Goal: Information Seeking & Learning: Learn about a topic

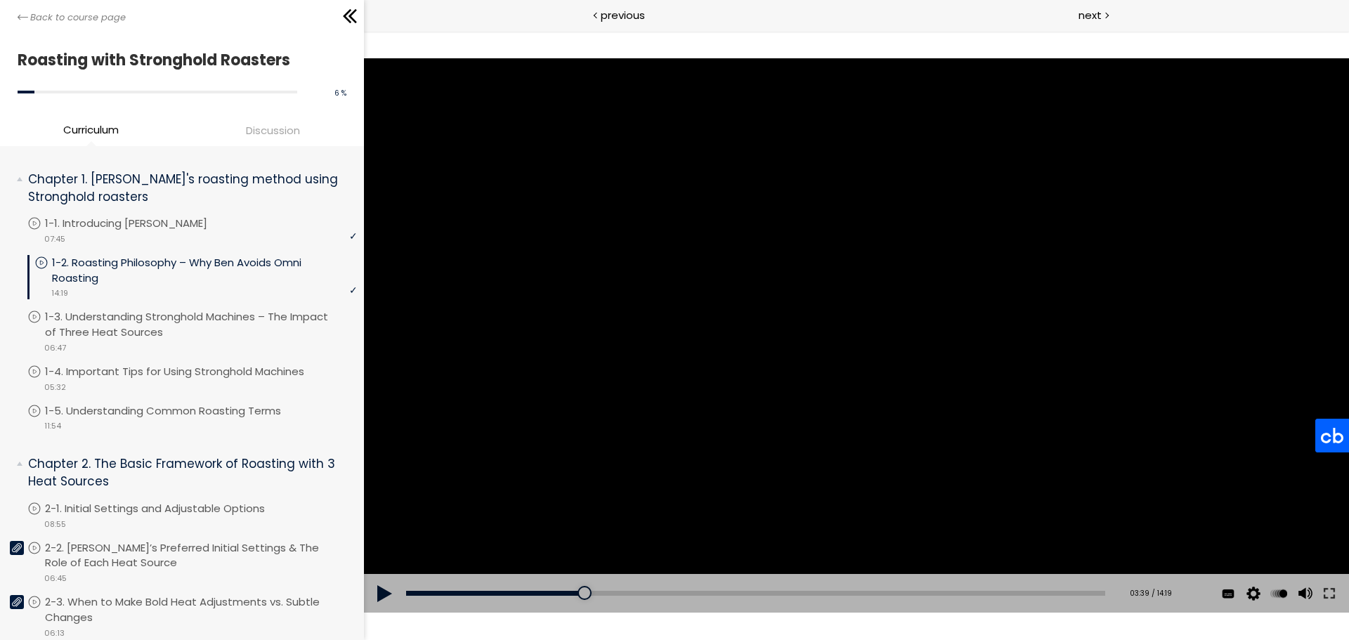
click at [766, 284] on div at bounding box center [856, 335] width 985 height 554
click at [558, 555] on div "Add chapter 03:20" at bounding box center [755, 593] width 699 height 39
click at [544, 555] on div "Add chapter 03:00" at bounding box center [755, 593] width 699 height 39
click at [543, 555] on div "02:52" at bounding box center [755, 593] width 699 height 5
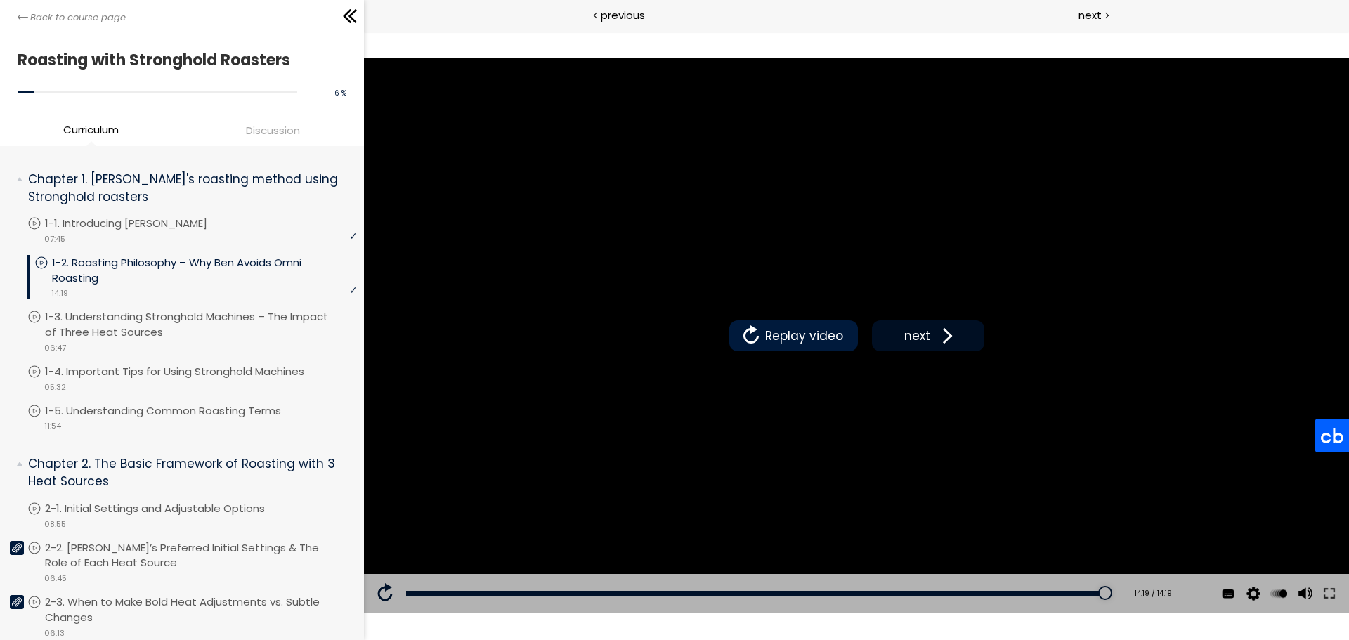
click at [920, 329] on span "next" at bounding box center [916, 336] width 33 height 18
click at [173, 399] on li "You have to complete unit (1-4. Important Tips for Using Stronghold Machines) i…" at bounding box center [191, 383] width 329 height 39
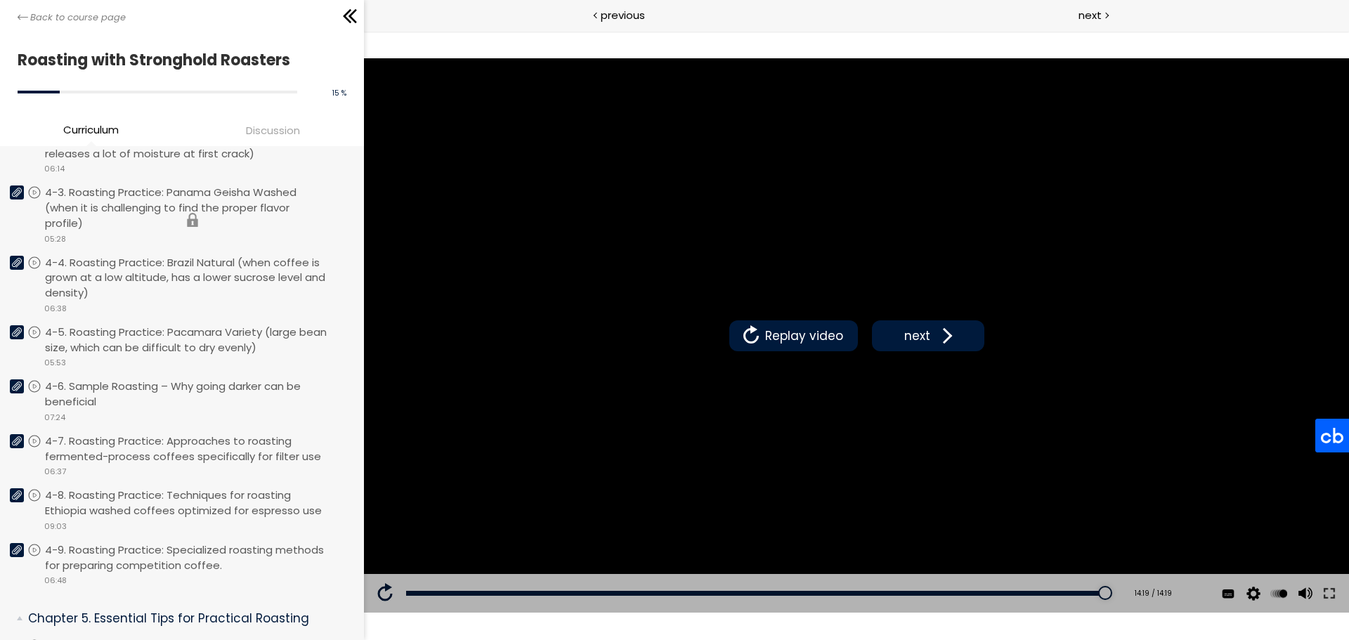
scroll to position [983, 0]
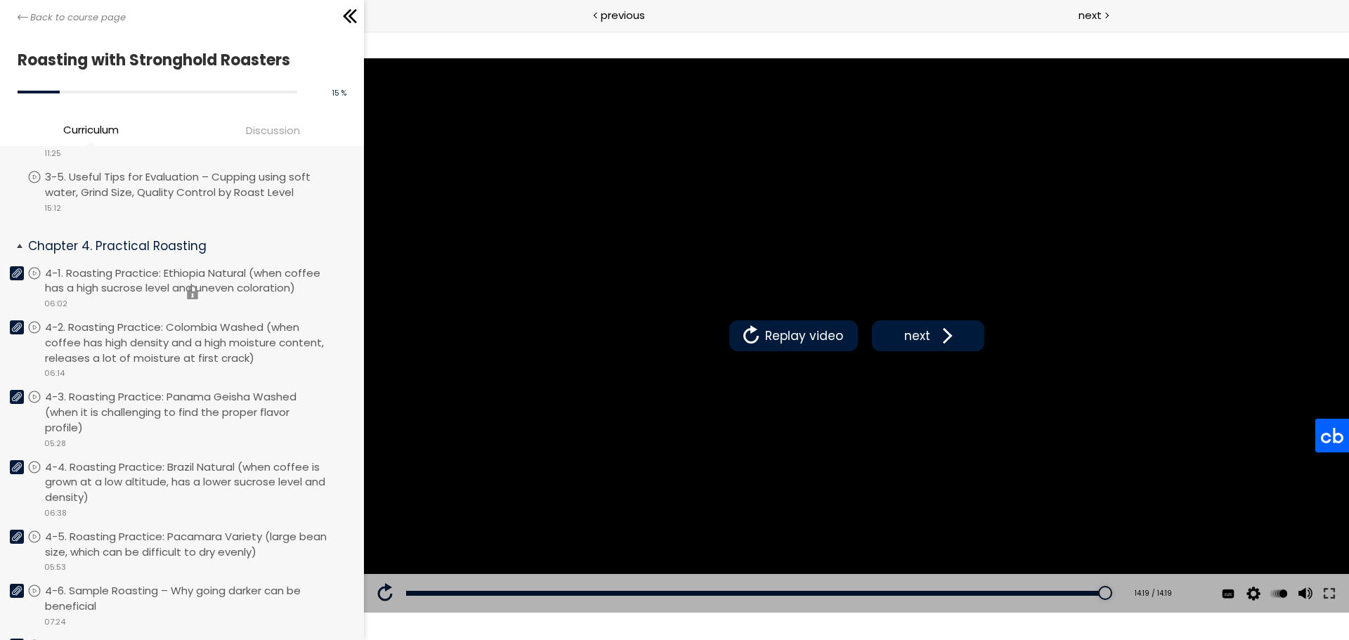
click at [136, 274] on li "You have to complete unit (4-1. Roasting Practice: Ethiopia Natural (when coffe…" at bounding box center [191, 292] width 329 height 55
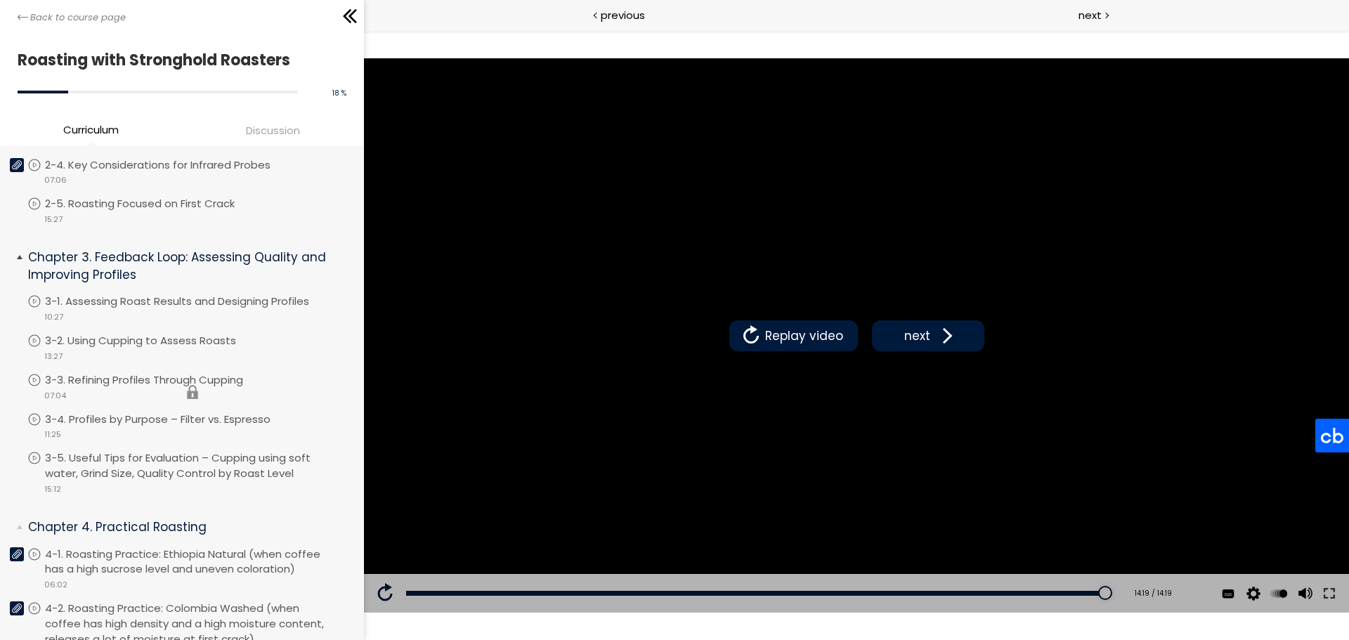
scroll to position [702, 0]
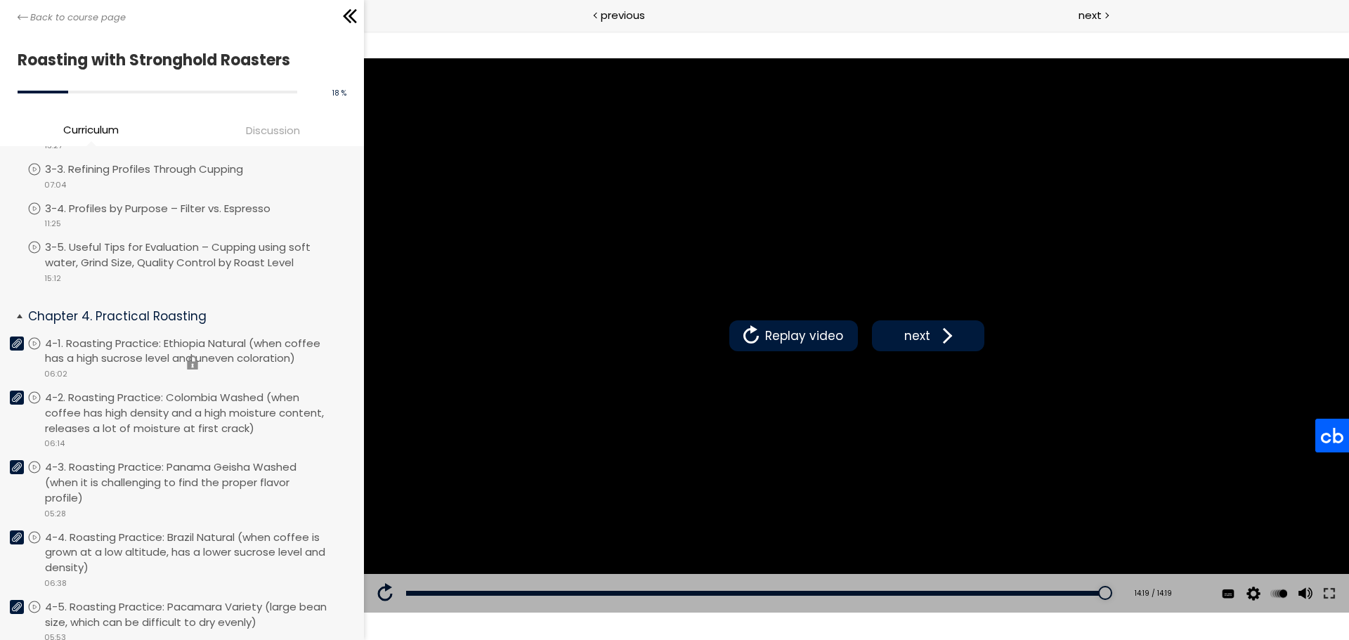
click at [40, 336] on li "You have to complete unit (4-1. Roasting Practice: Ethiopia Natural (when coffe…" at bounding box center [191, 363] width 329 height 55
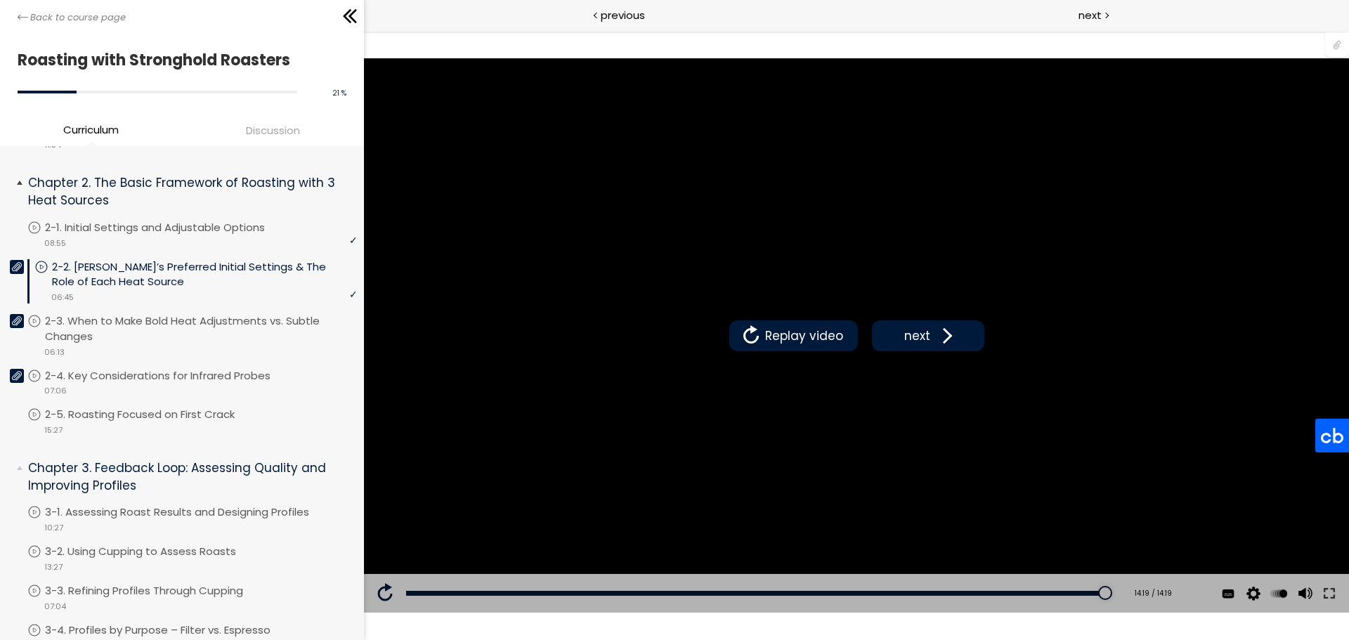
scroll to position [281, 0]
click at [145, 225] on p "2-1. Initial Settings and Adjustable Options" at bounding box center [172, 227] width 248 height 15
click at [13, 264] on icon at bounding box center [17, 266] width 10 height 9
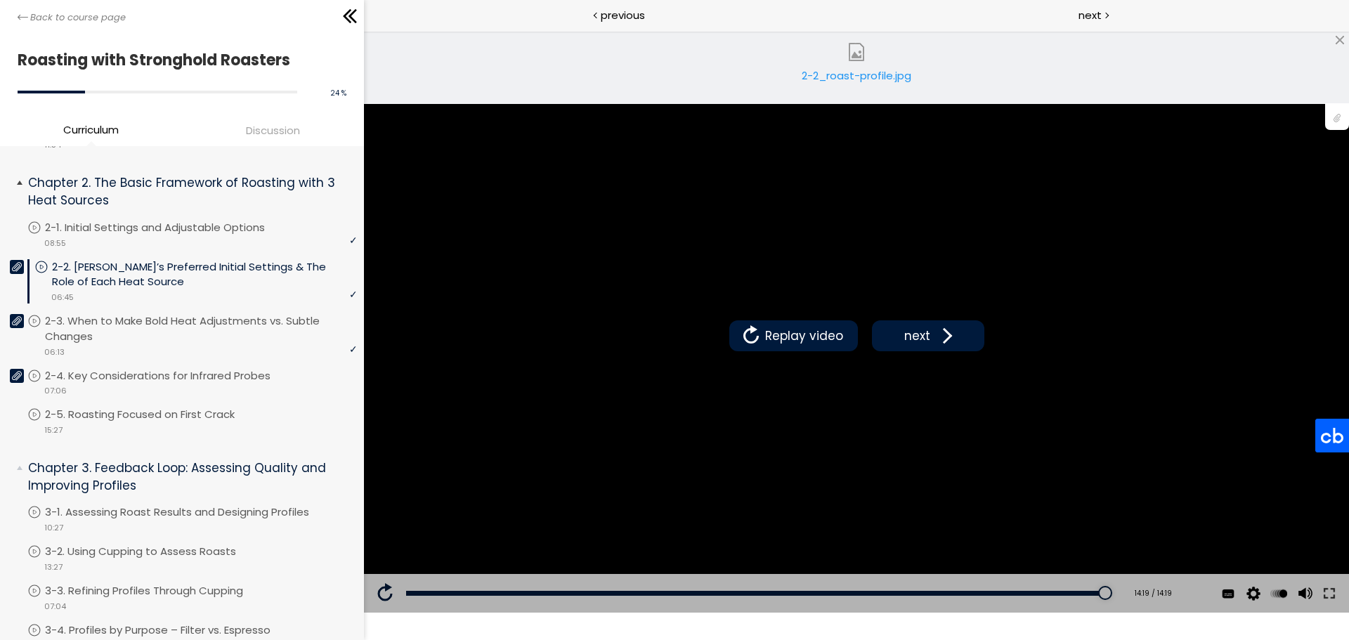
click at [11, 308] on li "Chapter 2. The Basic Framework of Roasting with 3 Heat Sources You have to comp…" at bounding box center [182, 309] width 364 height 290
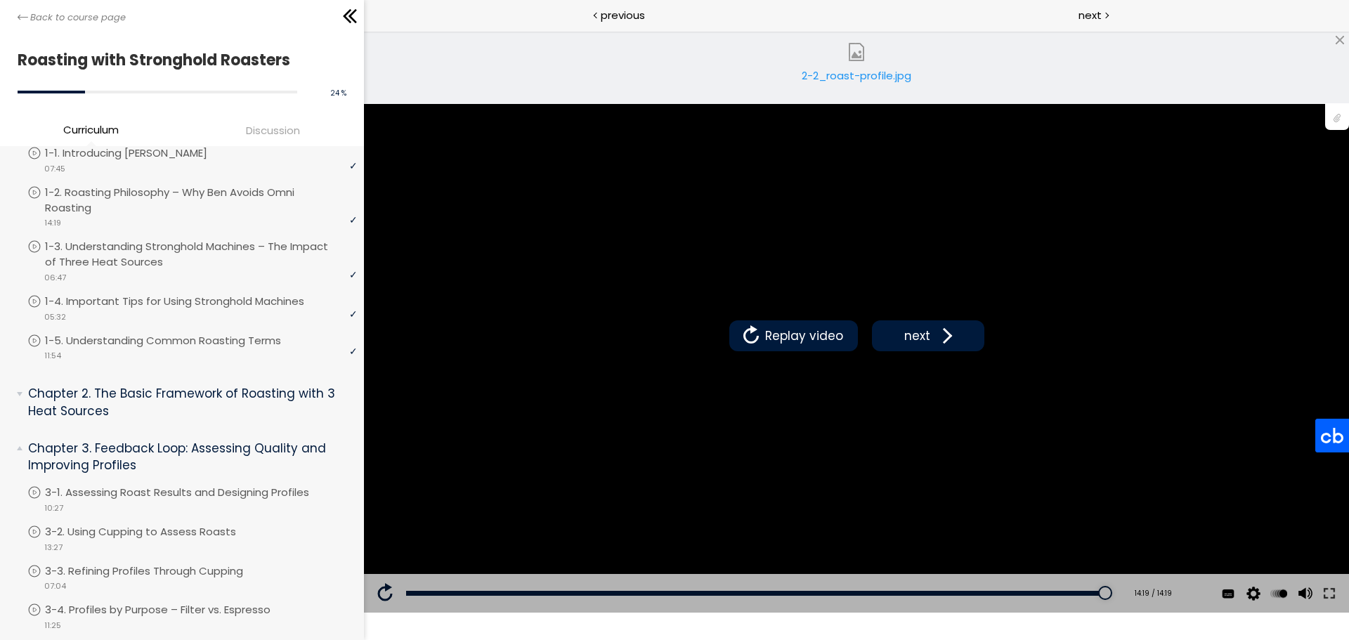
scroll to position [70, 0]
click at [14, 395] on li "Chapter 2. The Basic Framework of Roasting with 3 Heat Sources You have to comp…" at bounding box center [182, 403] width 364 height 59
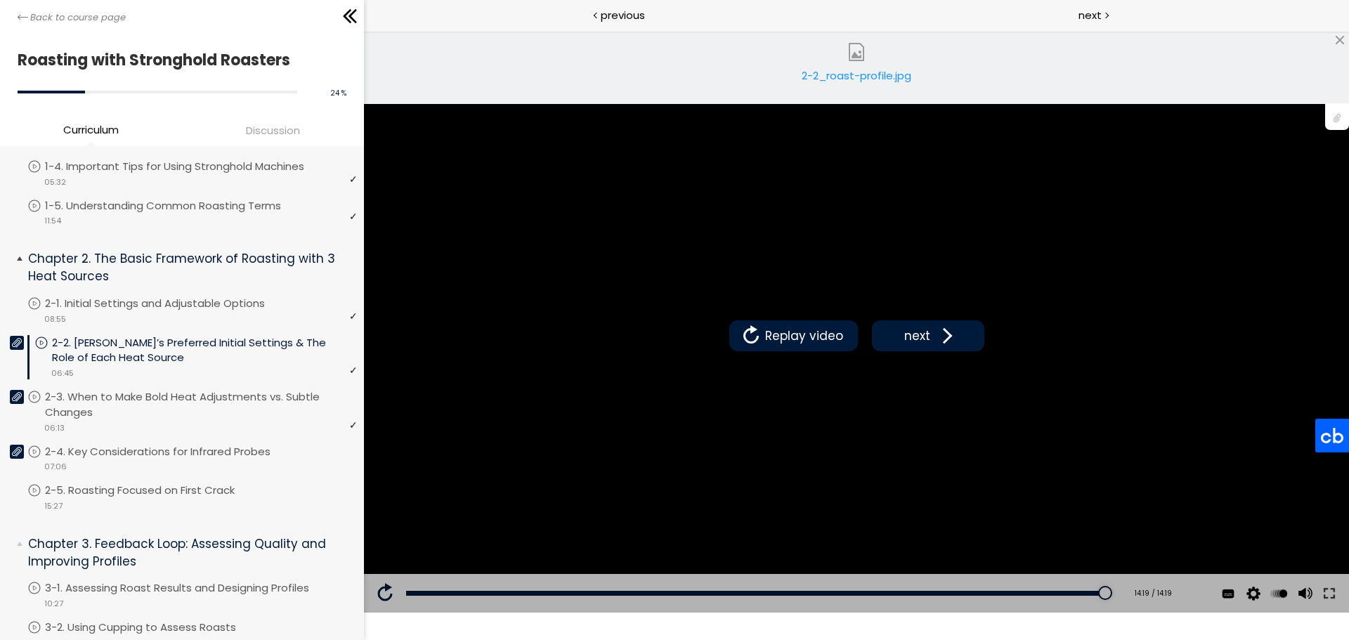
scroll to position [281, 0]
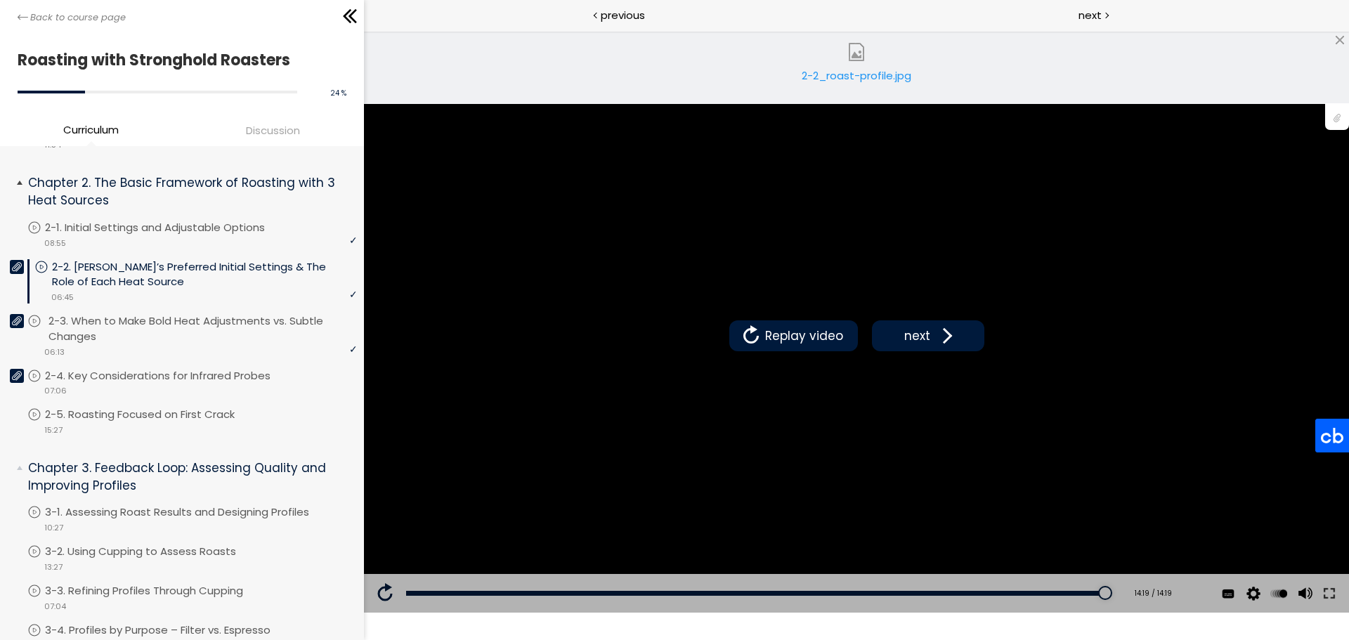
click at [67, 322] on p "2-3. When to Make Bold Heat Adjustments vs. Subtle Changes" at bounding box center [204, 328] width 312 height 31
click at [255, 128] on span "Discussion" at bounding box center [273, 130] width 54 height 16
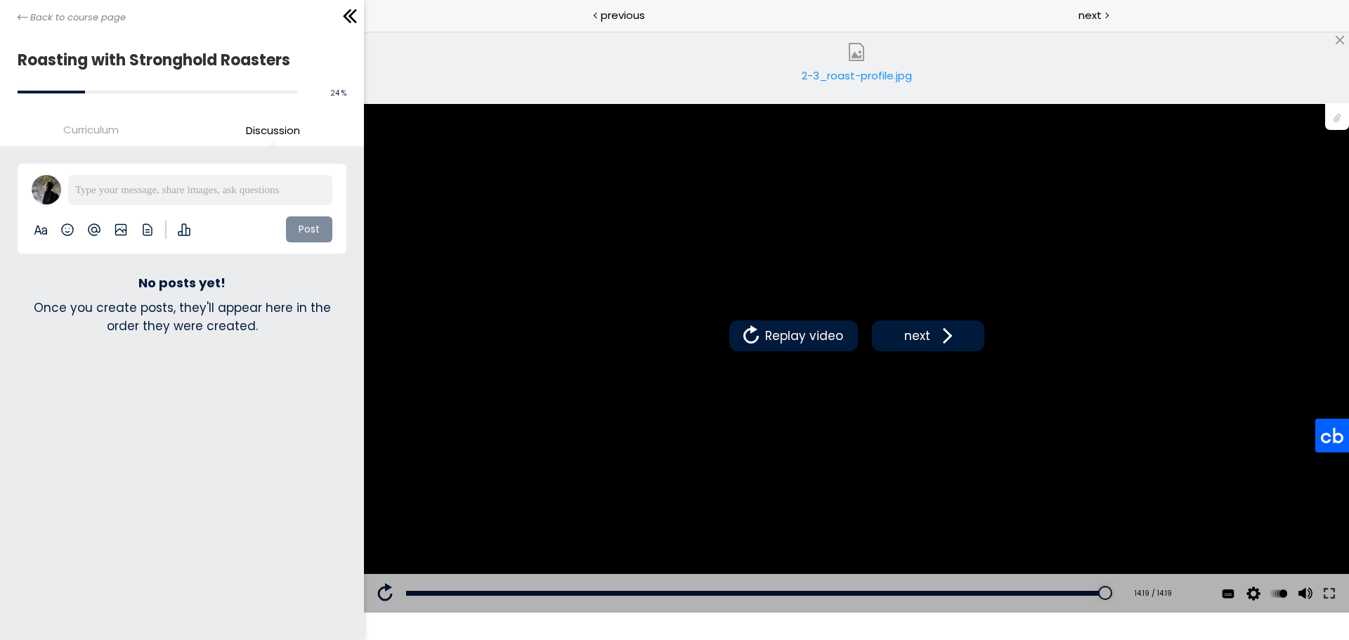
click at [171, 291] on div "No posts yet! Once you create posts, they'll appear here in the order they were…" at bounding box center [182, 305] width 329 height 60
click at [97, 129] on span "Curriculum" at bounding box center [90, 130] width 55 height 16
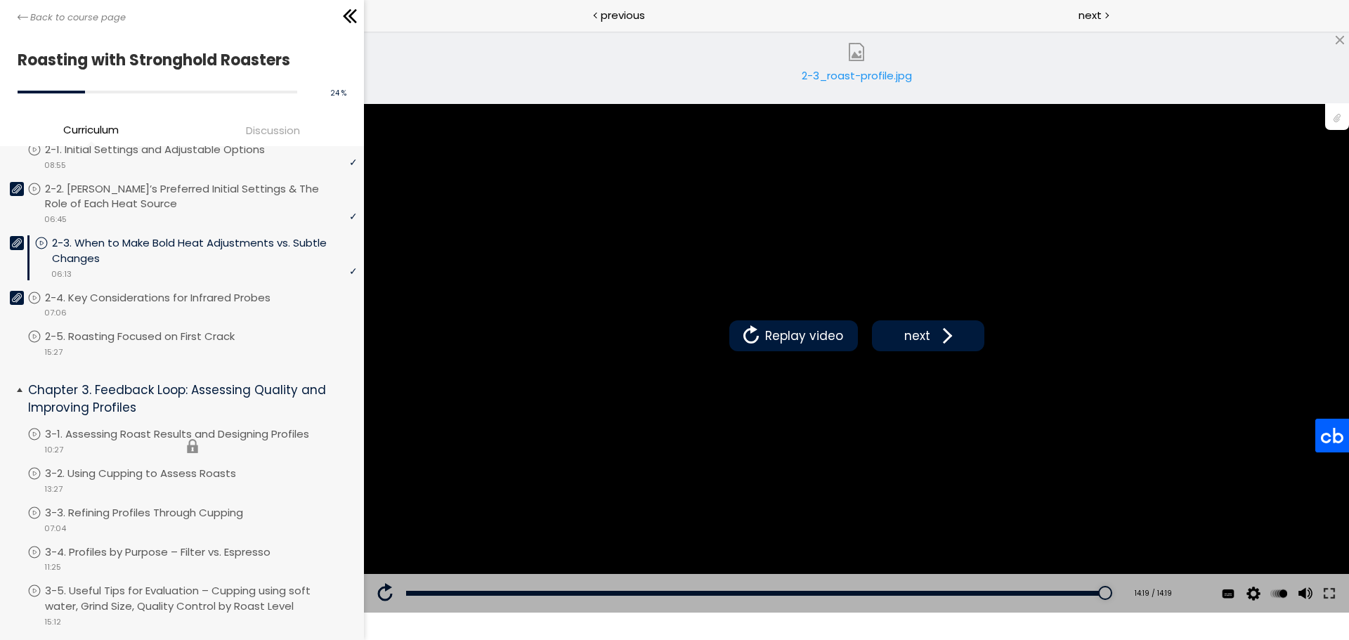
scroll to position [281, 0]
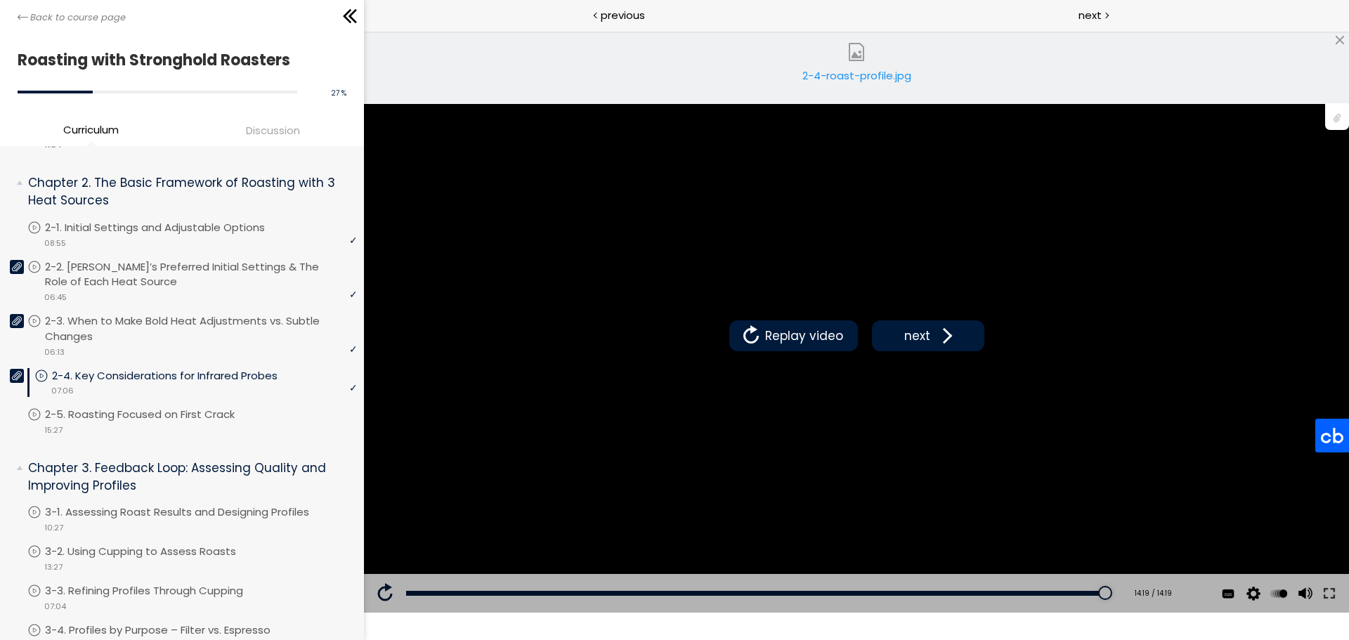
click at [870, 77] on div "2-4-roast-profile.jpg" at bounding box center [855, 81] width 119 height 28
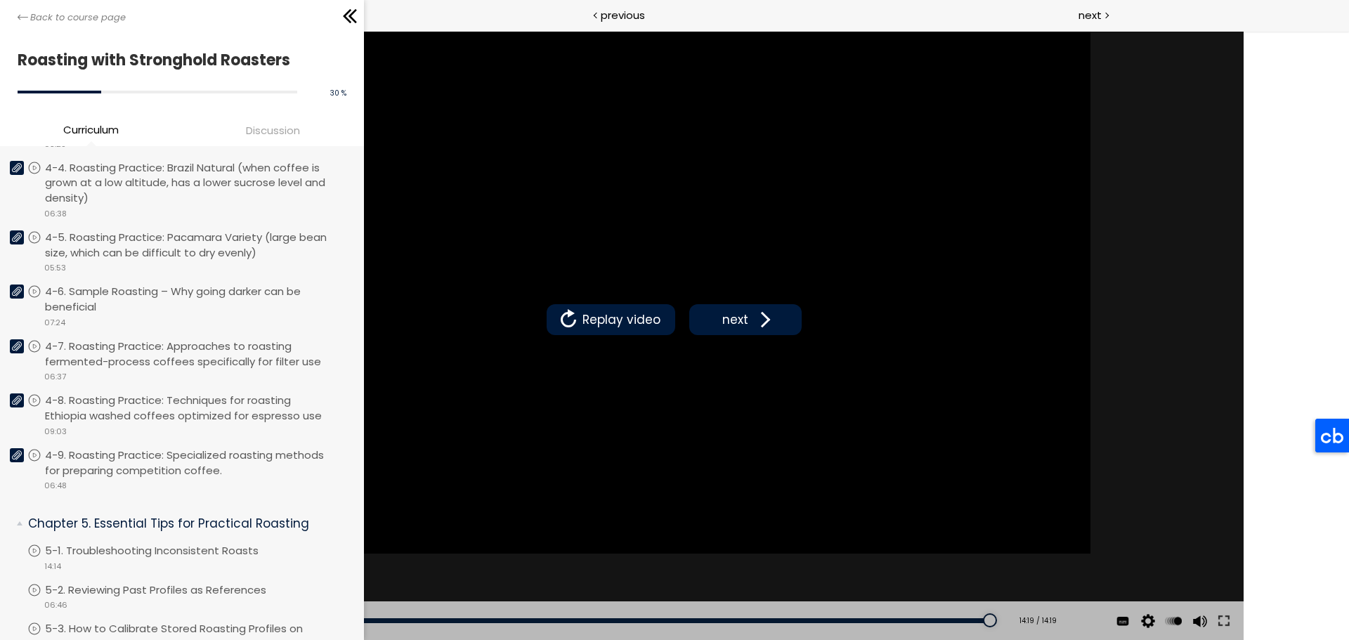
scroll to position [1139, 0]
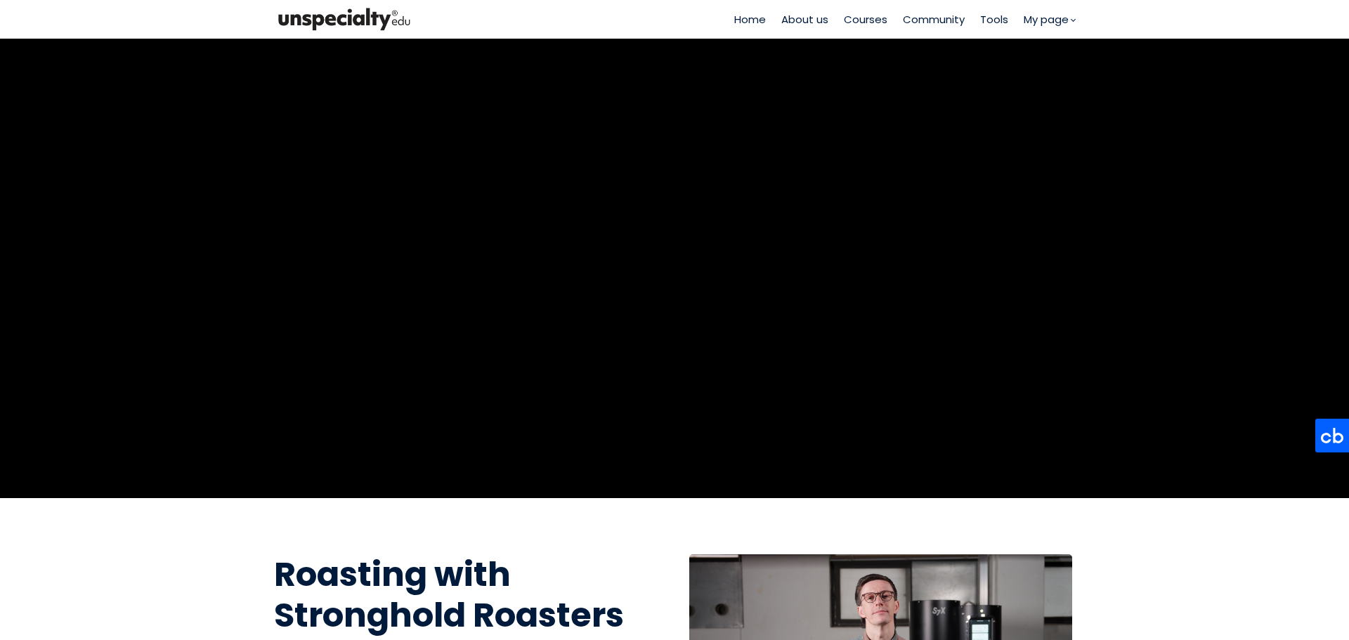
click at [864, 15] on span "Courses" at bounding box center [866, 19] width 44 height 16
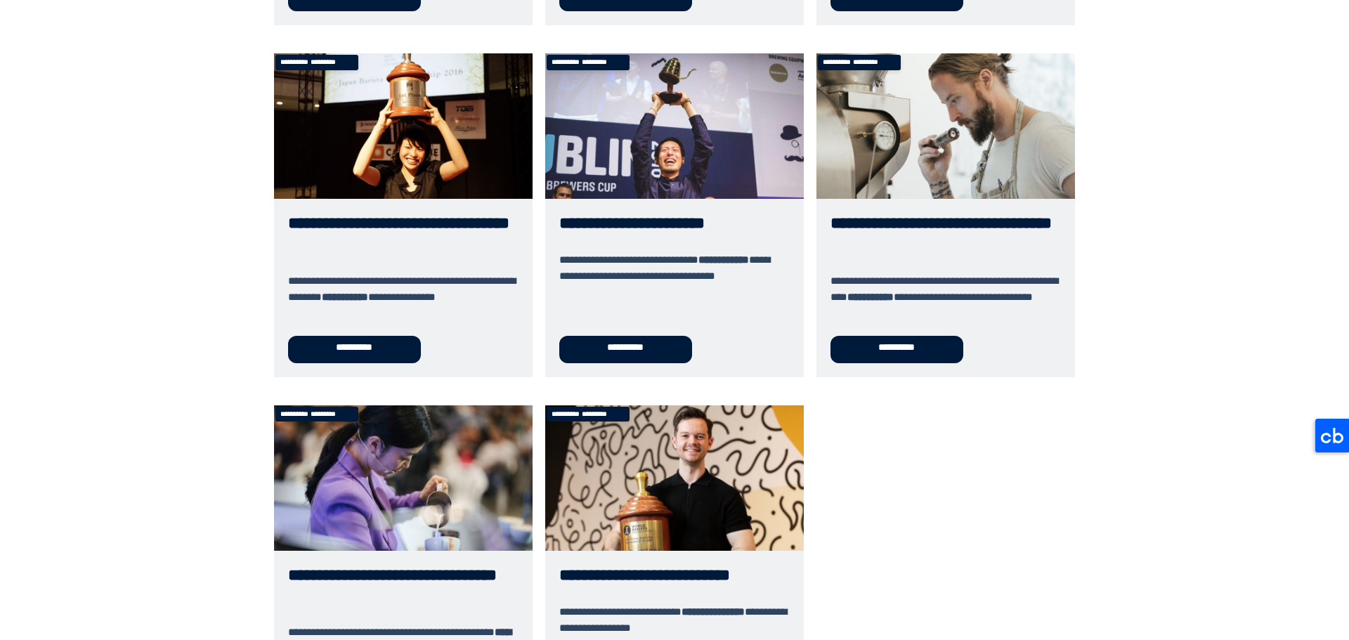
scroll to position [501, 0]
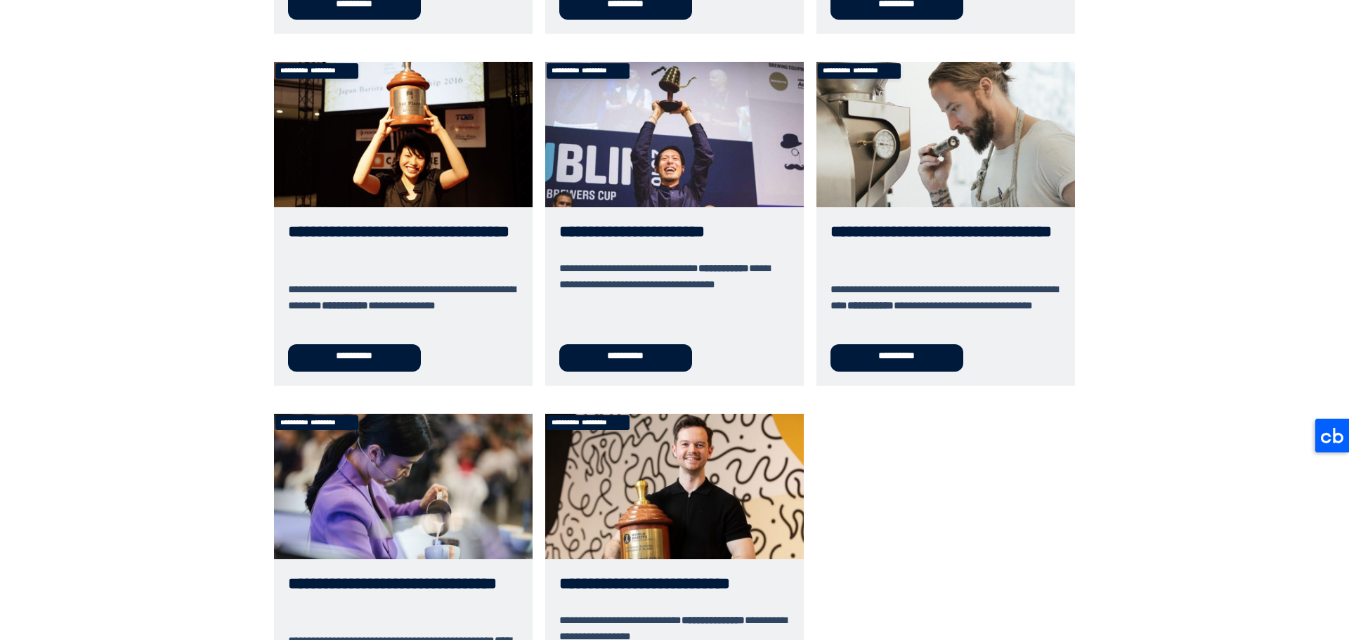
click at [885, 242] on link "**********" at bounding box center [945, 223] width 258 height 323
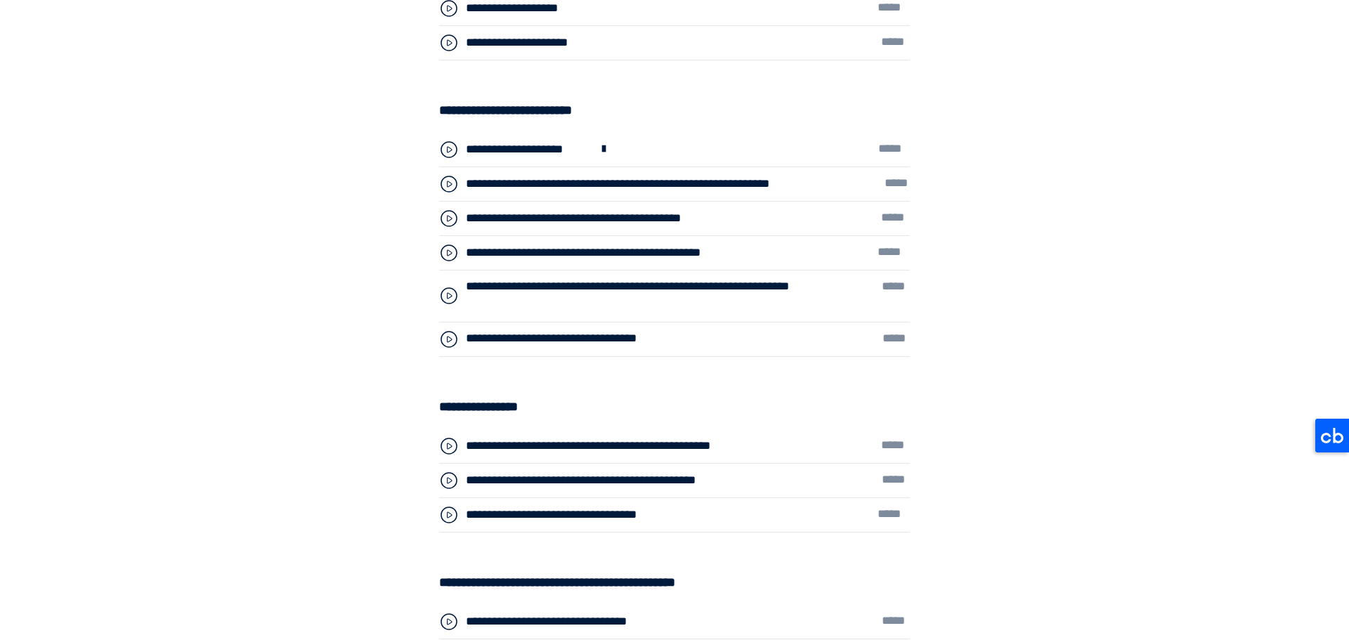
scroll to position [4917, 0]
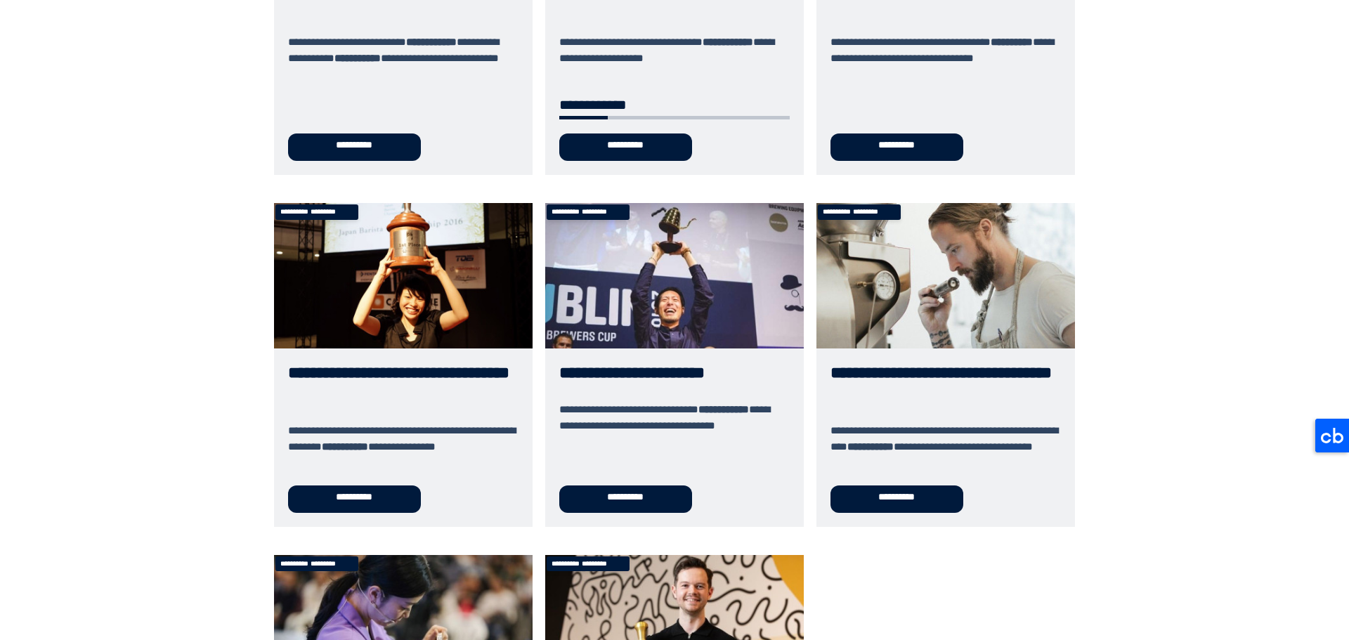
scroll to position [492, 0]
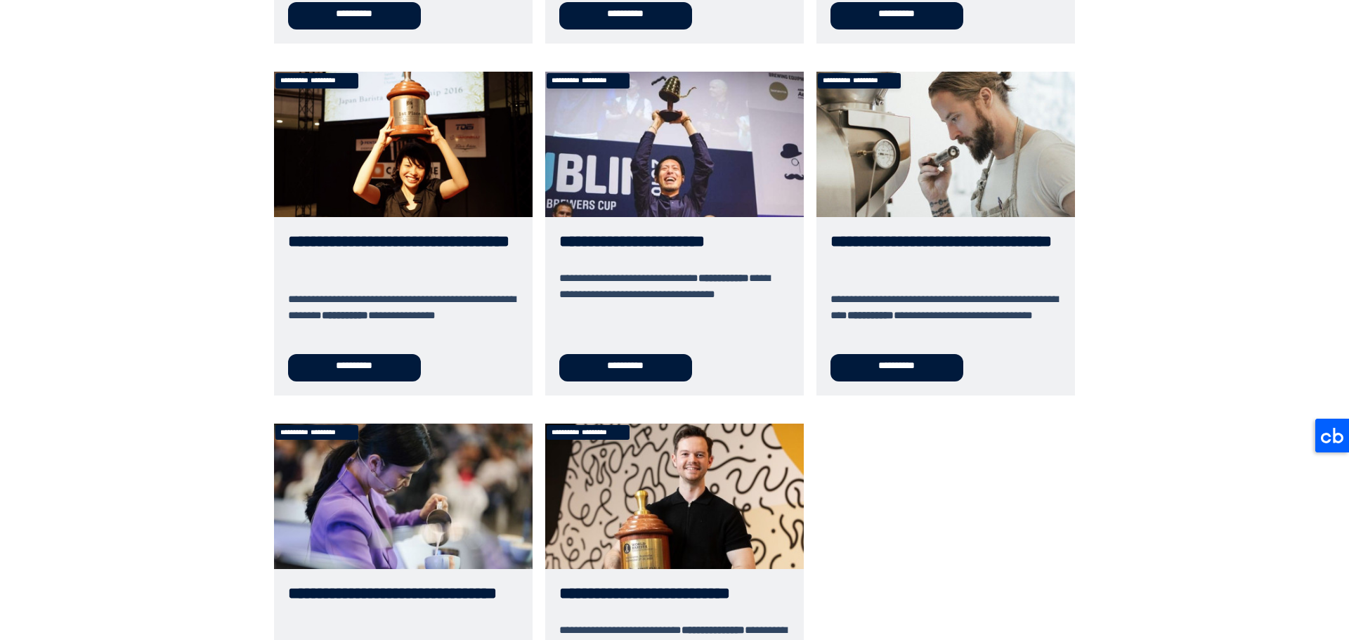
click at [634, 234] on link "**********" at bounding box center [674, 233] width 258 height 323
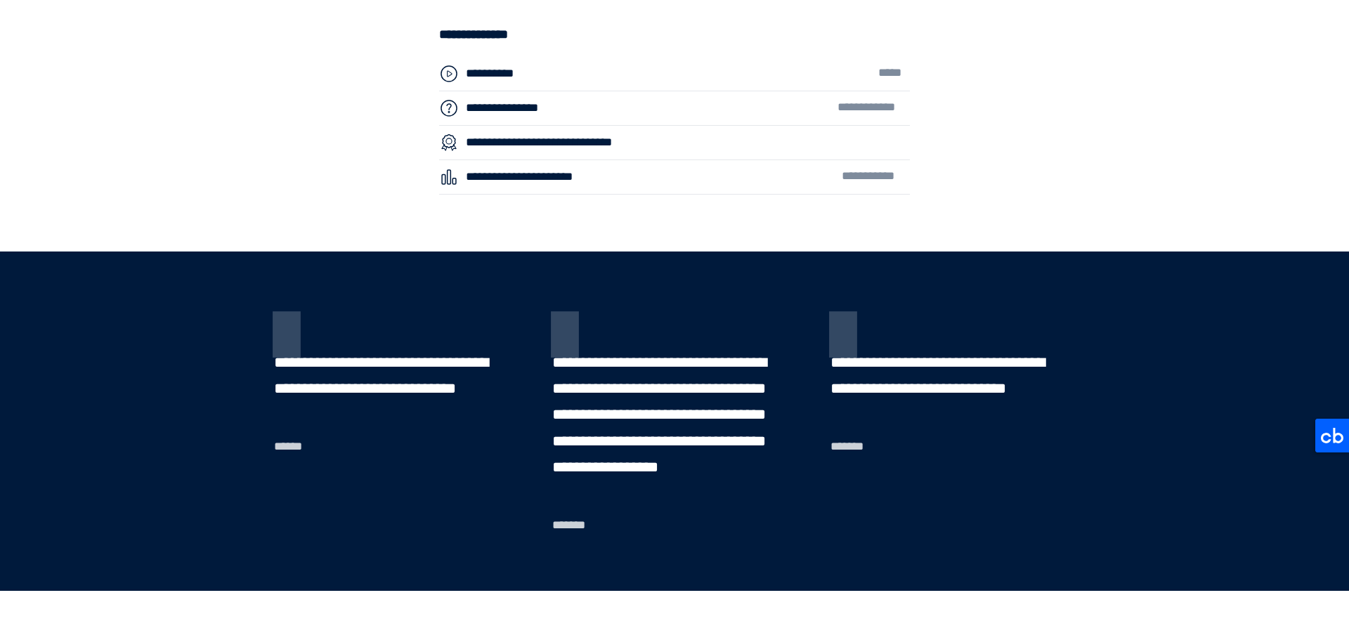
scroll to position [4987, 0]
